Goal: Information Seeking & Learning: Learn about a topic

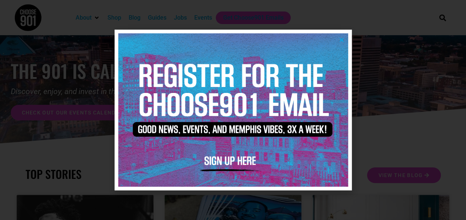
click at [341, 40] on icon "Close" at bounding box center [342, 40] width 6 height 6
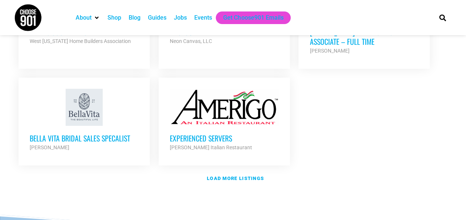
scroll to position [928, 0]
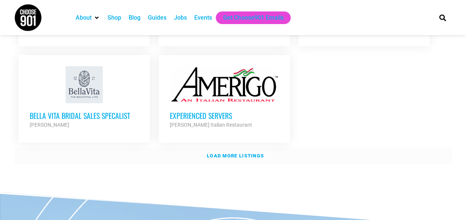
click at [232, 153] on strong "Load more listings" at bounding box center [235, 156] width 57 height 6
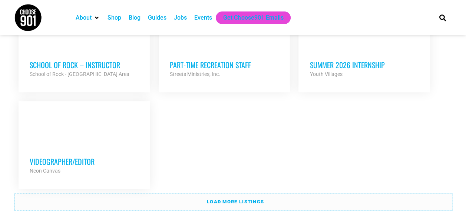
scroll to position [1633, 0]
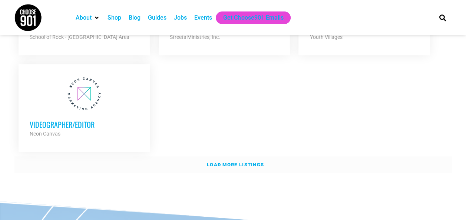
click at [189, 157] on link "Load more listings" at bounding box center [233, 165] width 438 height 17
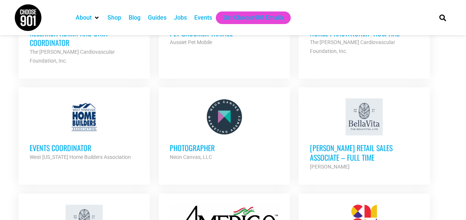
scroll to position [779, 0]
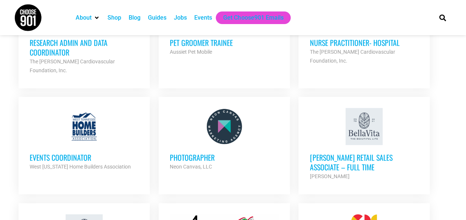
click at [88, 116] on div at bounding box center [84, 126] width 109 height 37
